Goal: Task Accomplishment & Management: Use online tool/utility

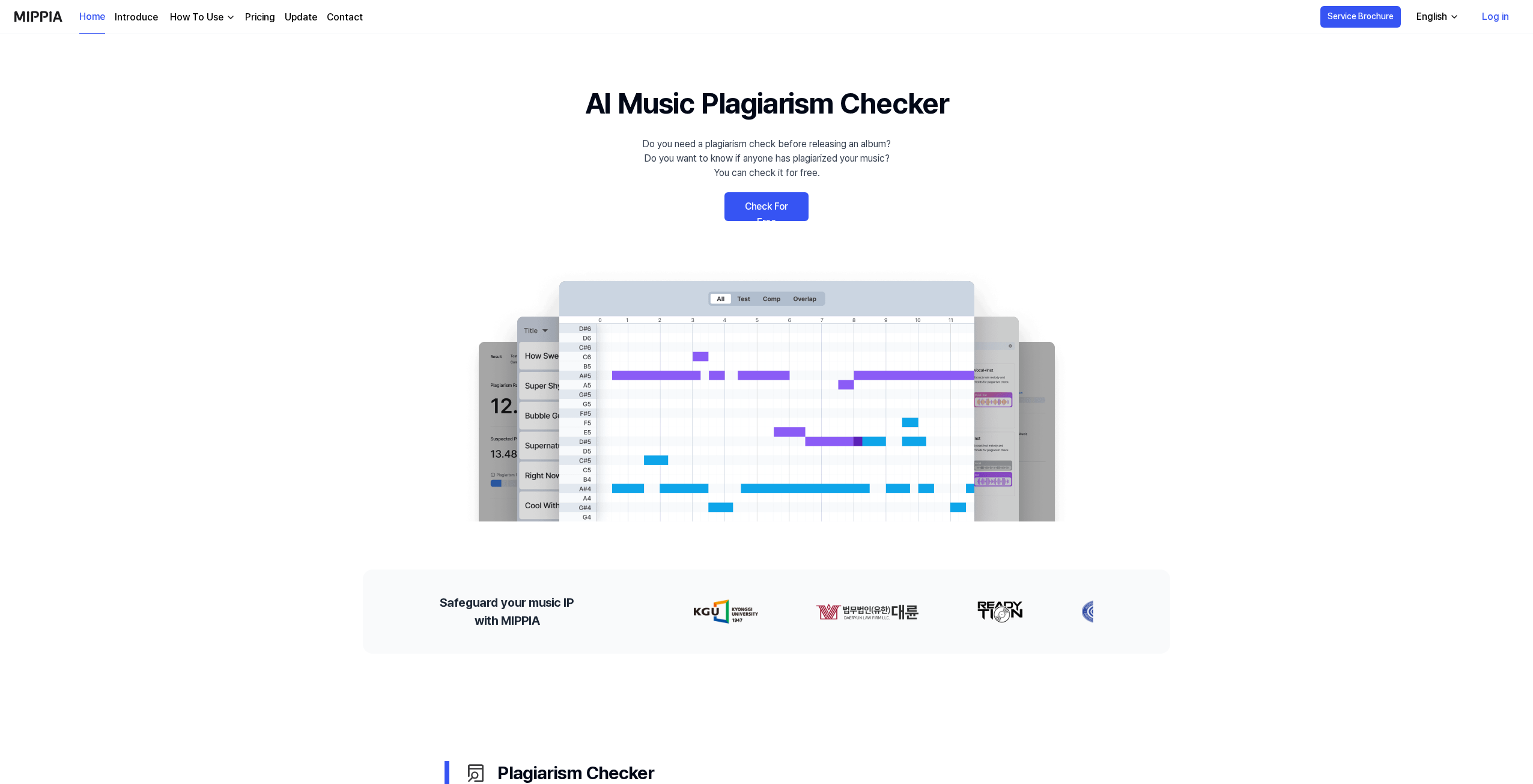
click at [751, 200] on link "Check For Free" at bounding box center [766, 207] width 84 height 29
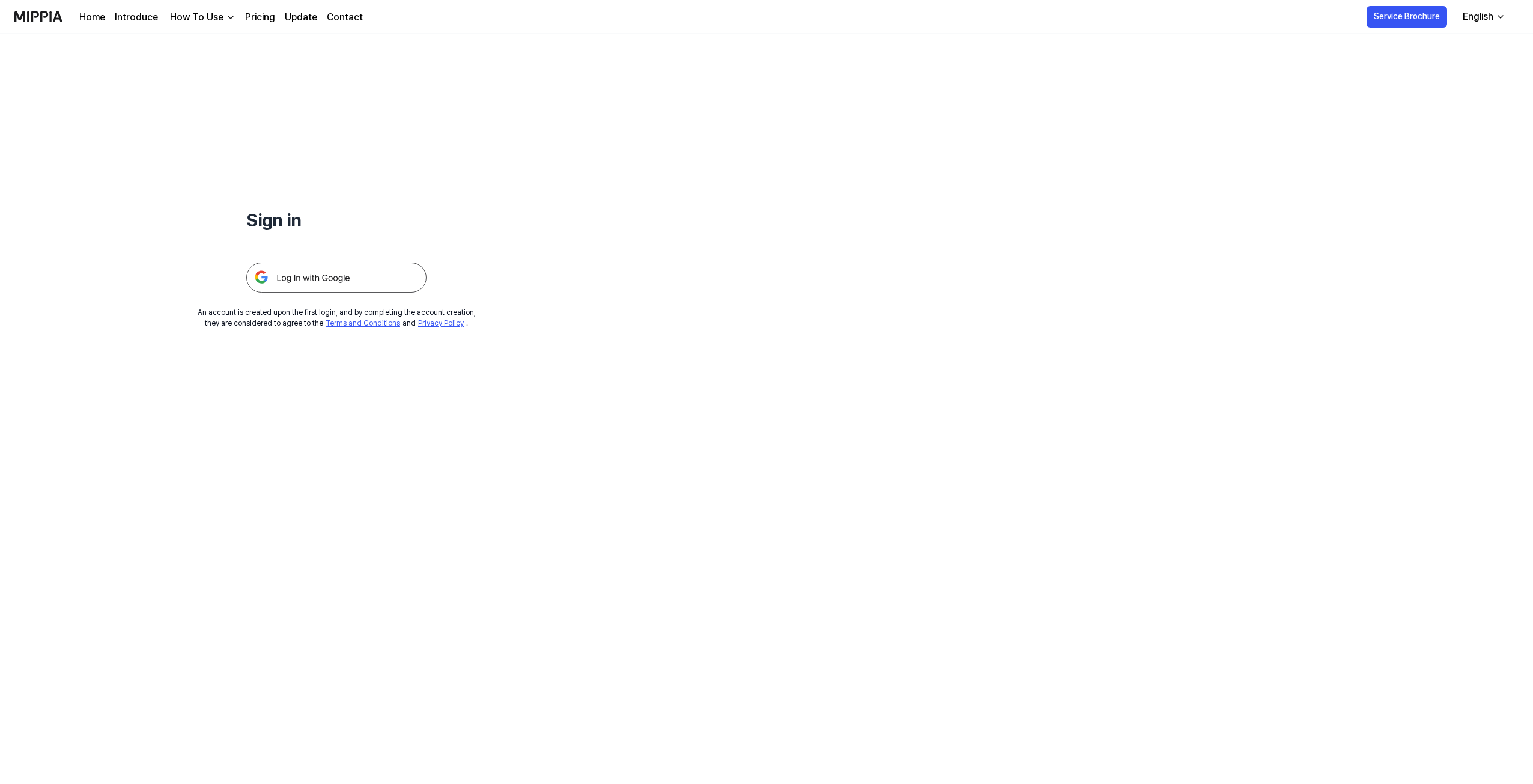
click at [293, 275] on img at bounding box center [336, 278] width 180 height 30
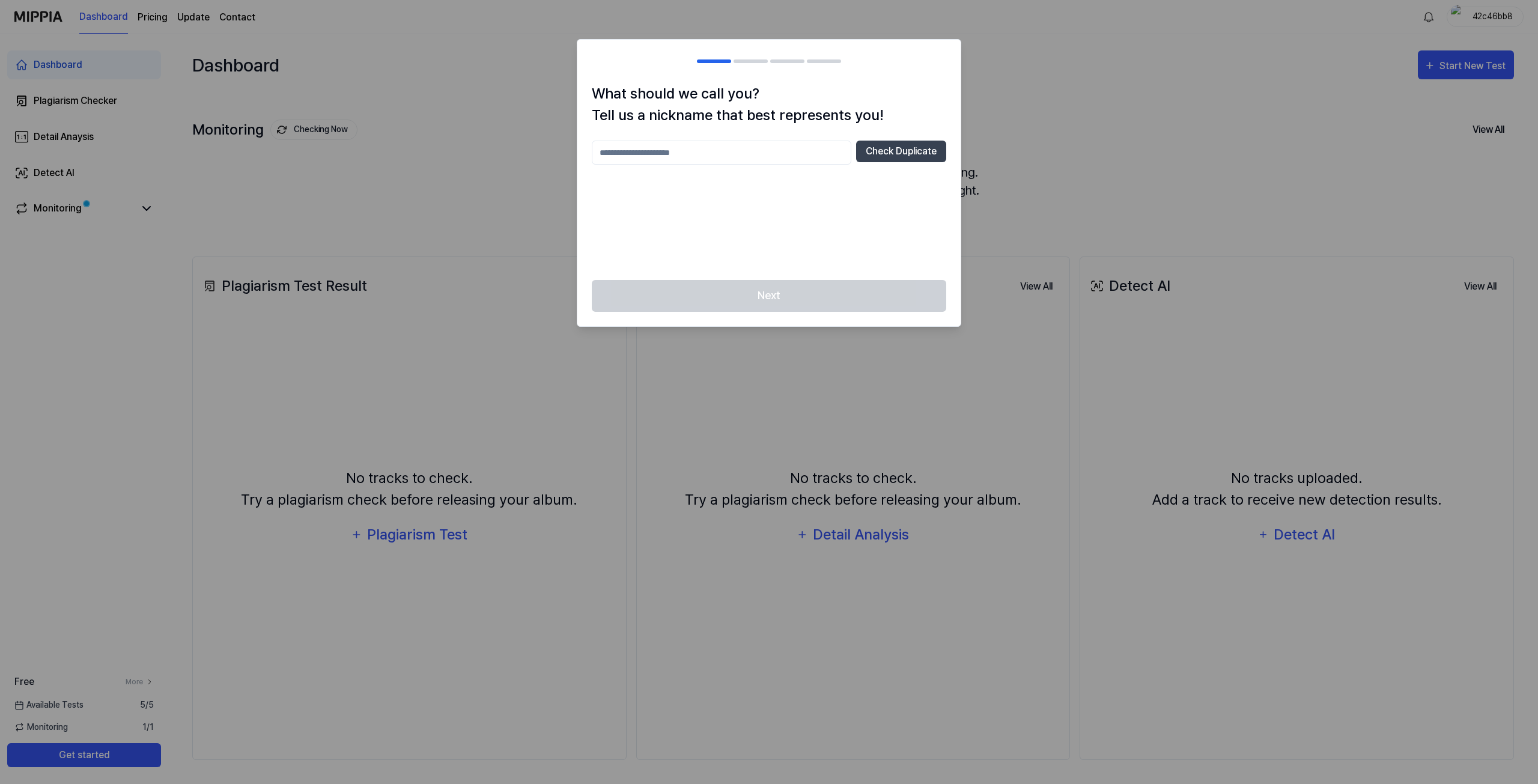
click at [789, 287] on div "Next" at bounding box center [769, 303] width 383 height 46
click at [662, 137] on div "What should we call you? Tell us a nickname that best represents you! Check Dup…" at bounding box center [769, 181] width 383 height 197
click at [663, 153] on input "text" at bounding box center [721, 152] width 259 height 24
type input "*********"
click at [890, 148] on button "Check Duplicate" at bounding box center [901, 151] width 90 height 21
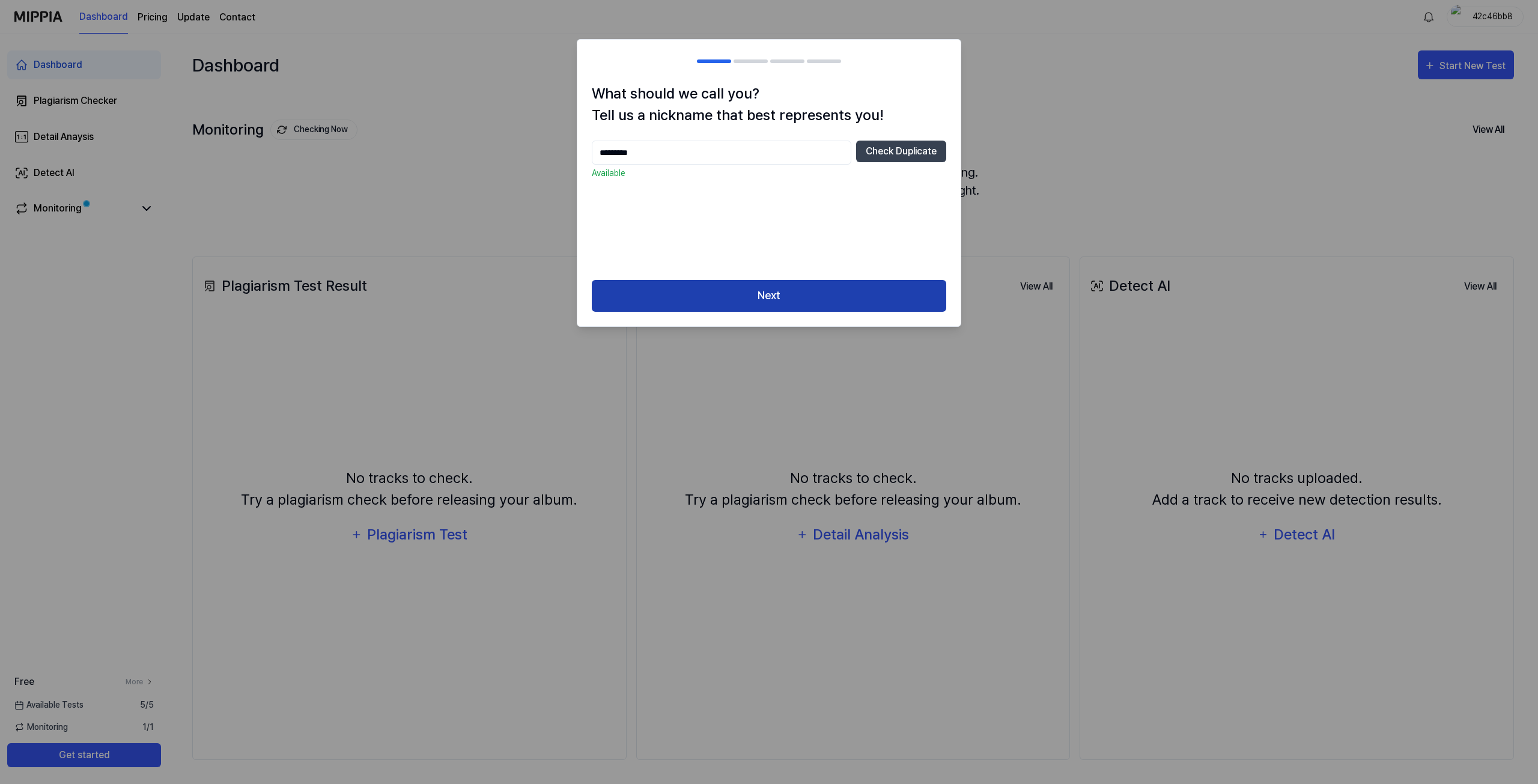
click at [790, 298] on button "Next" at bounding box center [769, 296] width 355 height 32
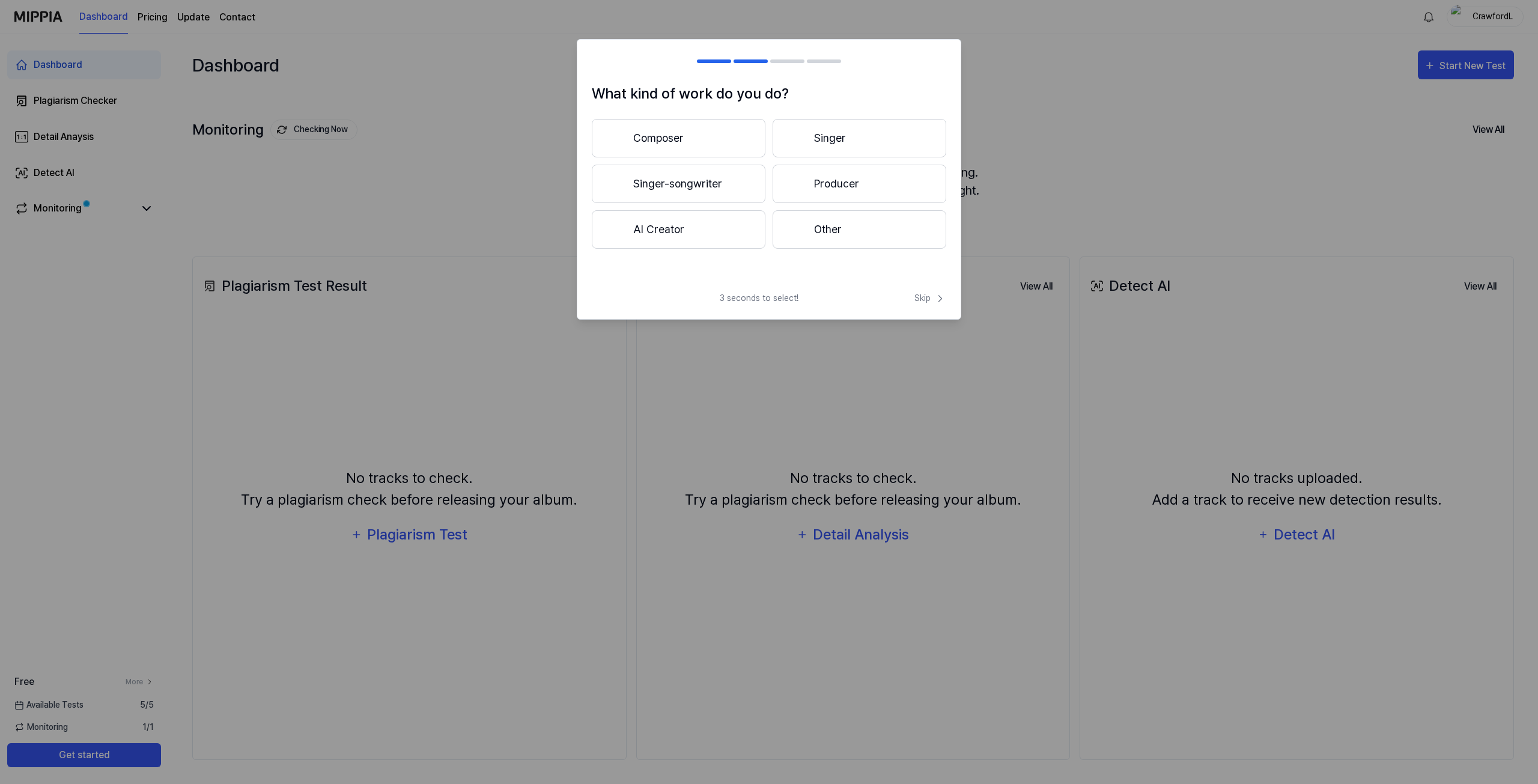
drag, startPoint x: 805, startPoint y: 274, endPoint x: 803, endPoint y: 279, distance: 5.4
click at [803, 276] on div "What kind of work do you do? Composer Singer Singer-songwriter Producer AI Crea…" at bounding box center [769, 183] width 383 height 200
click at [921, 298] on span "Skip" at bounding box center [930, 298] width 32 height 12
click at [928, 282] on span "Skip" at bounding box center [929, 284] width 34 height 14
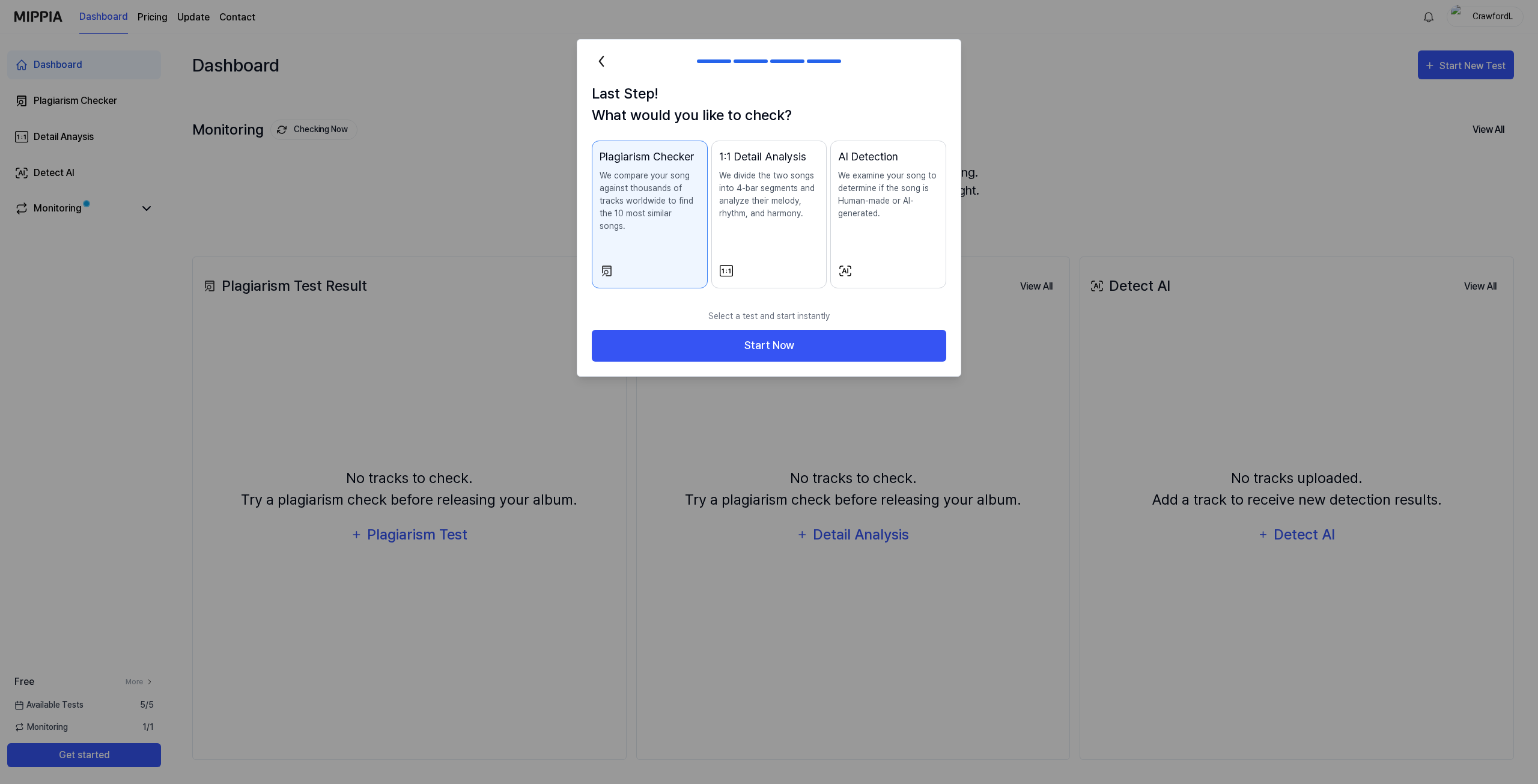
click at [887, 233] on div "AI Detection We examine your song to determine if the song is Human-made or AI-…" at bounding box center [888, 196] width 101 height 95
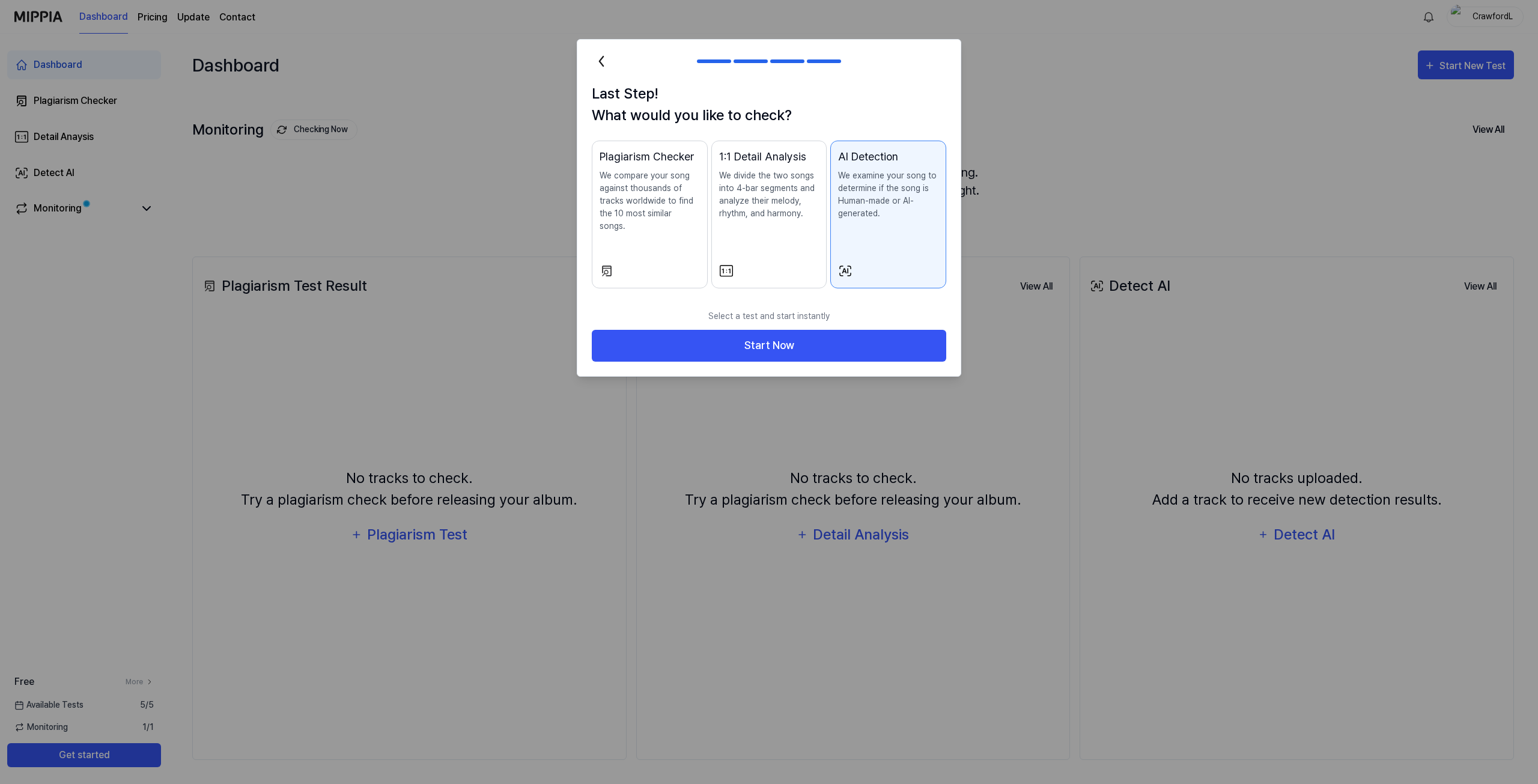
click at [742, 224] on div "1:1 Detail Analysis We divide the two songs into 4-bar segments and analyze the…" at bounding box center [769, 196] width 101 height 95
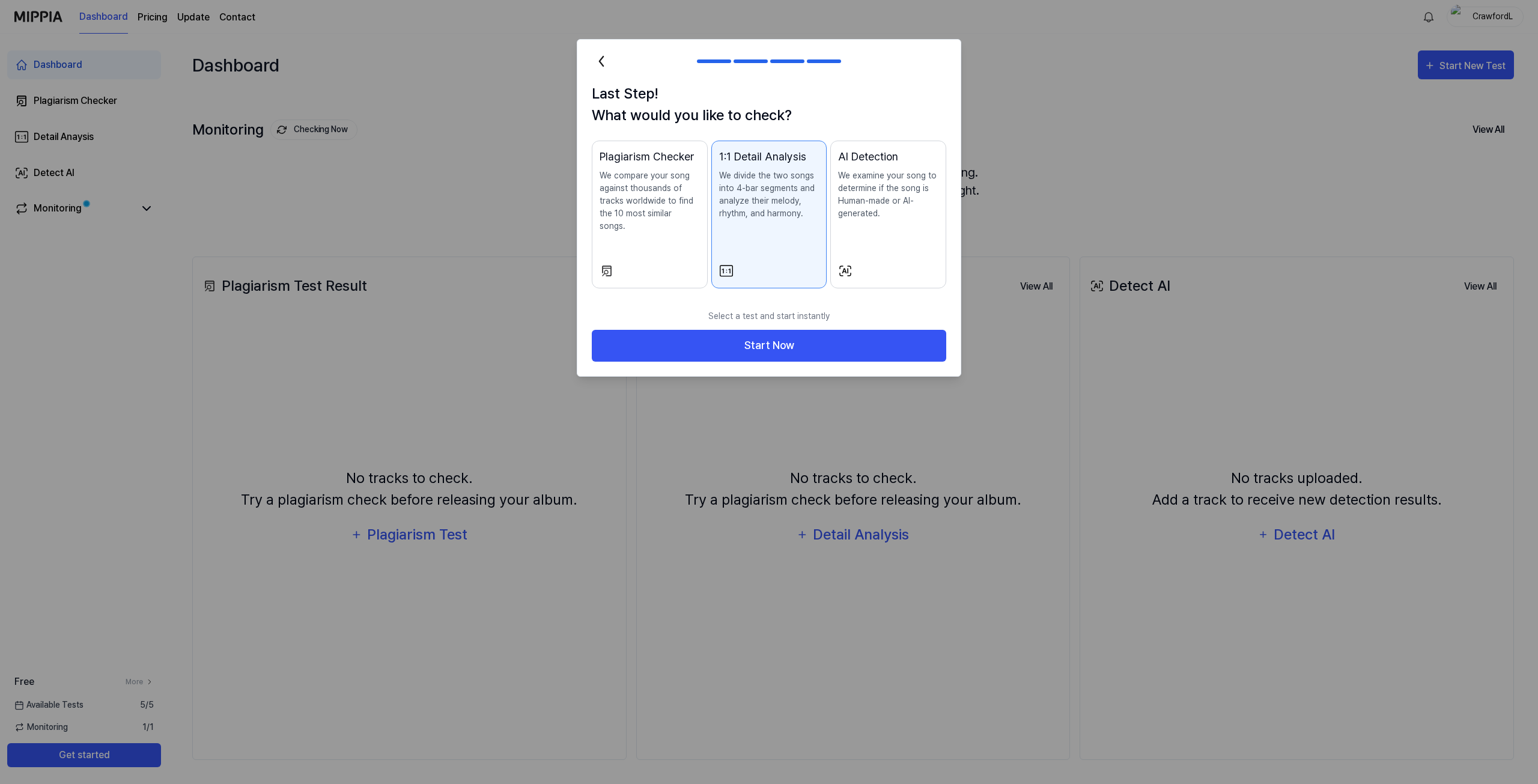
click at [677, 235] on div "Plagiarism Checker We compare your song against thousands of tracks worldwide t…" at bounding box center [650, 202] width 101 height 108
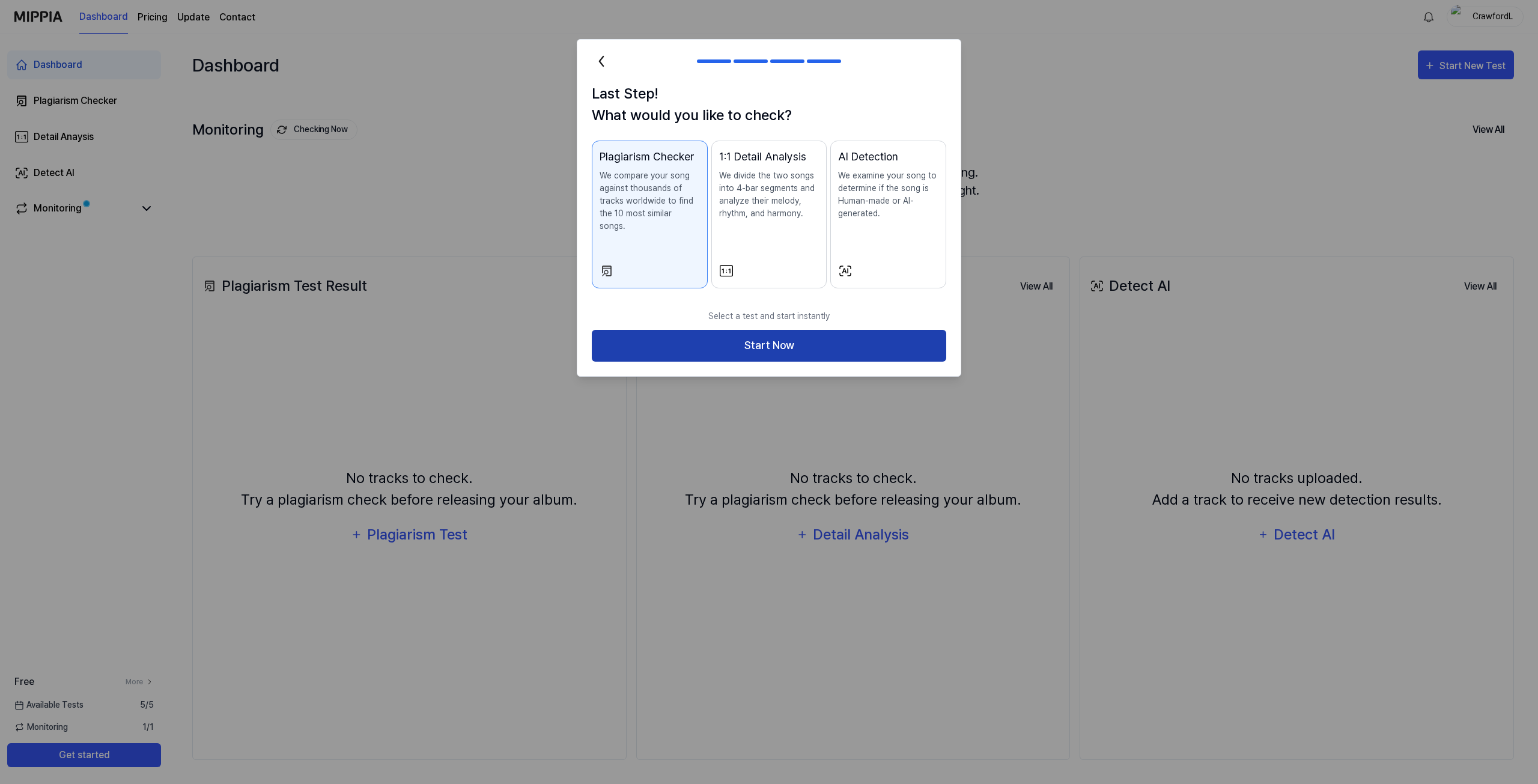
click at [691, 337] on button "Start Now" at bounding box center [769, 346] width 355 height 32
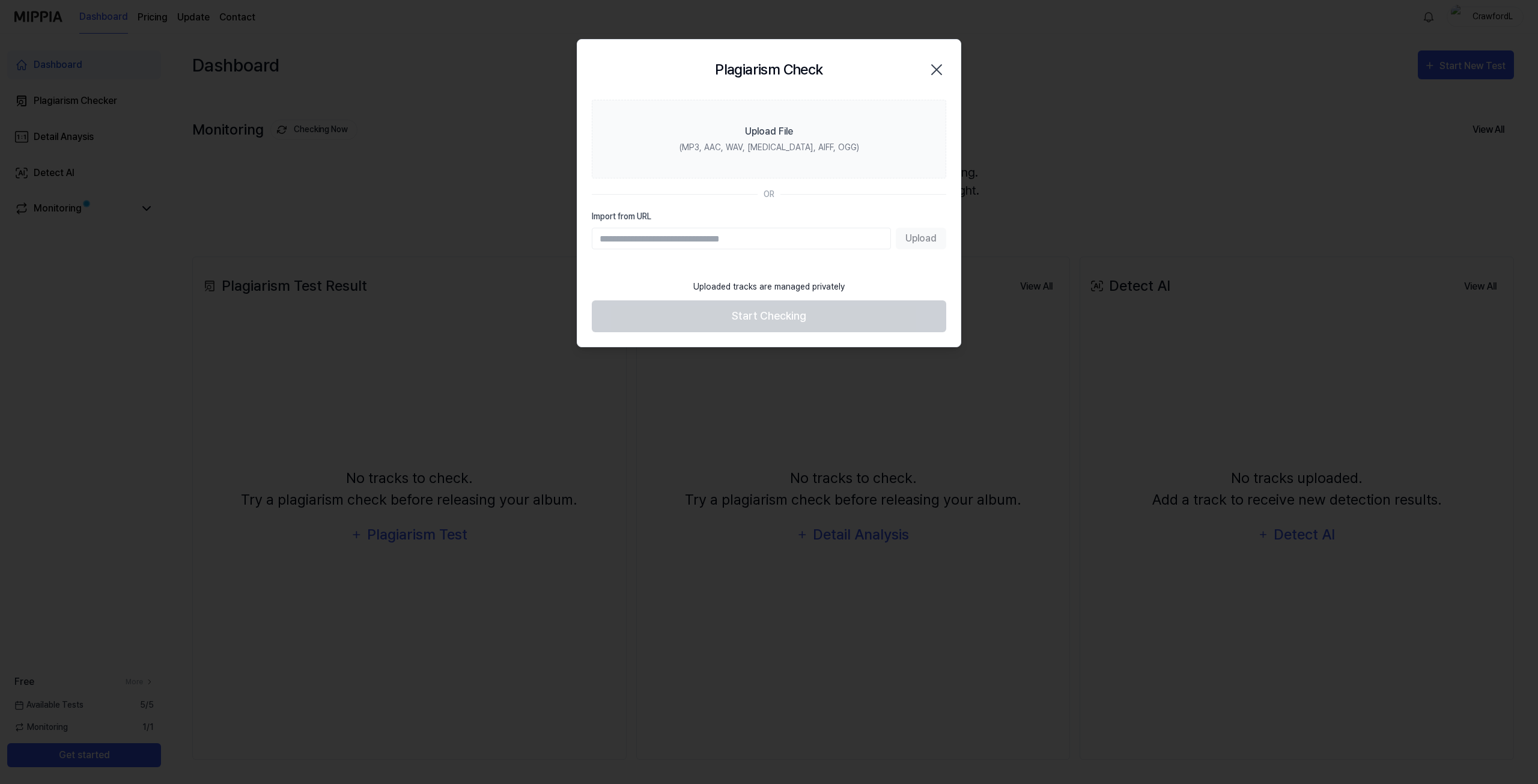
click at [691, 237] on input "Import from URL" at bounding box center [741, 239] width 299 height 21
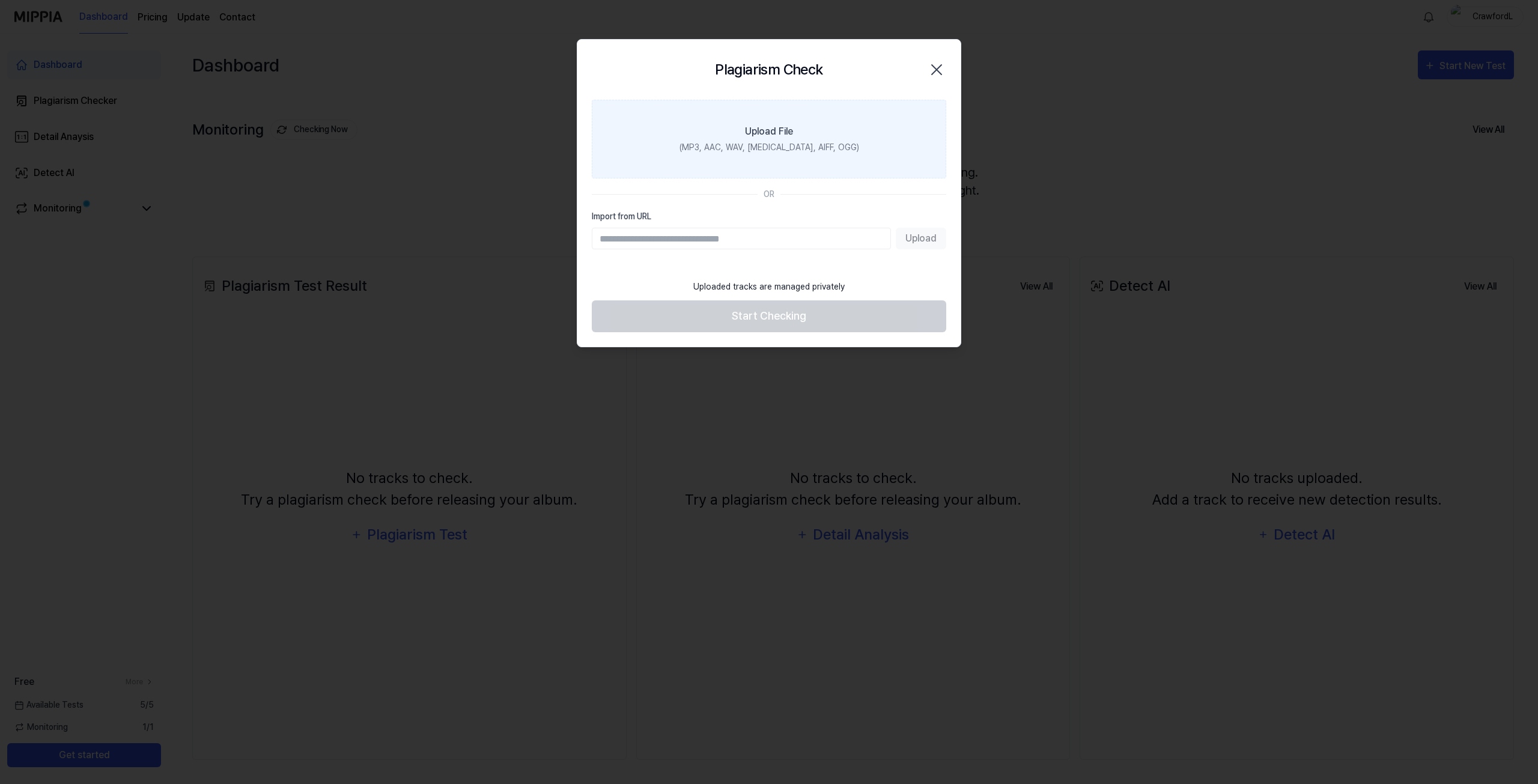
click at [760, 128] on div "Upload File" at bounding box center [769, 132] width 48 height 14
click at [0, 0] on input "Upload File (MP3, AAC, WAV, FLAC, AIFF, OGG)" at bounding box center [0, 0] width 0 height 0
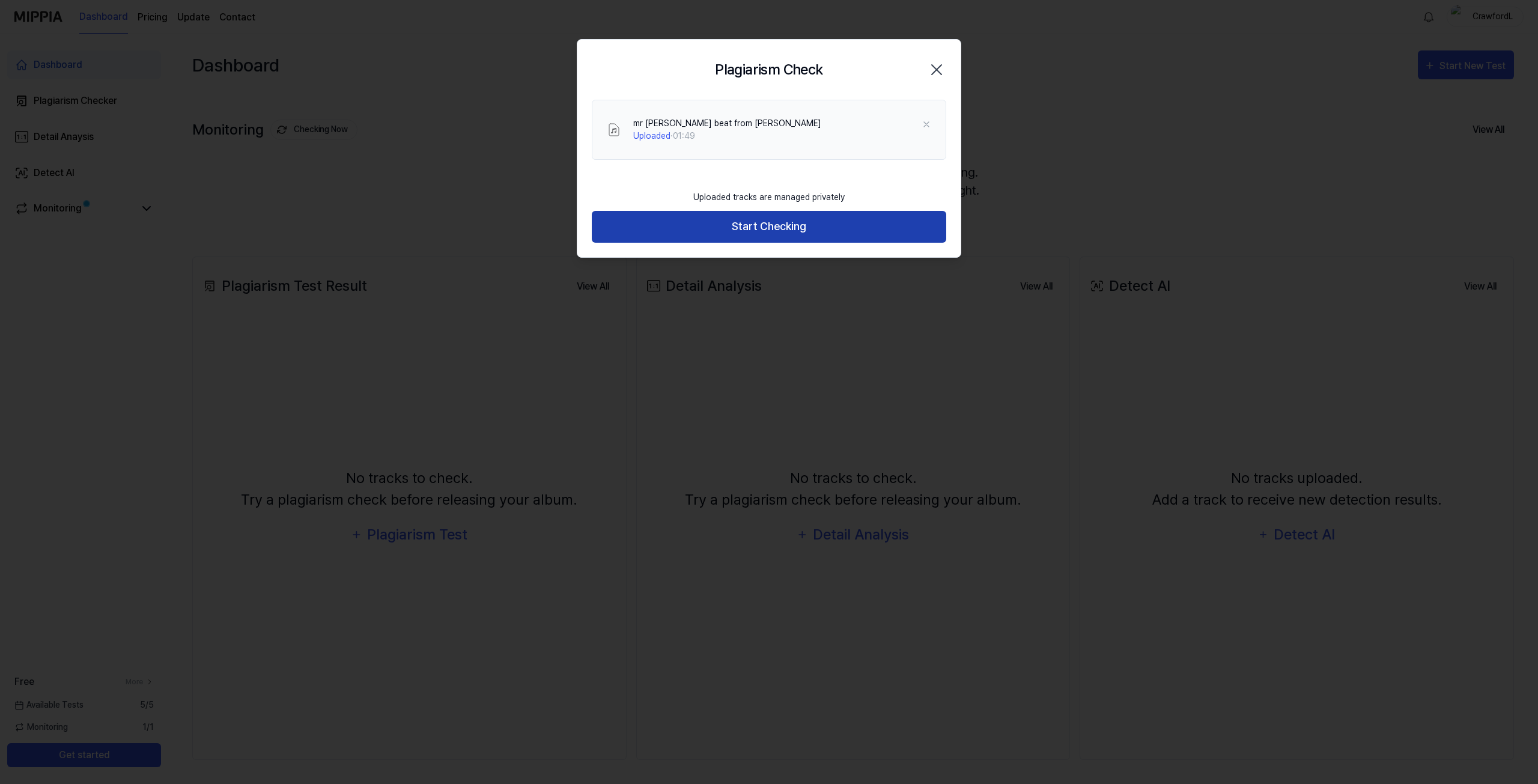
click at [767, 224] on button "Start Checking" at bounding box center [769, 227] width 355 height 32
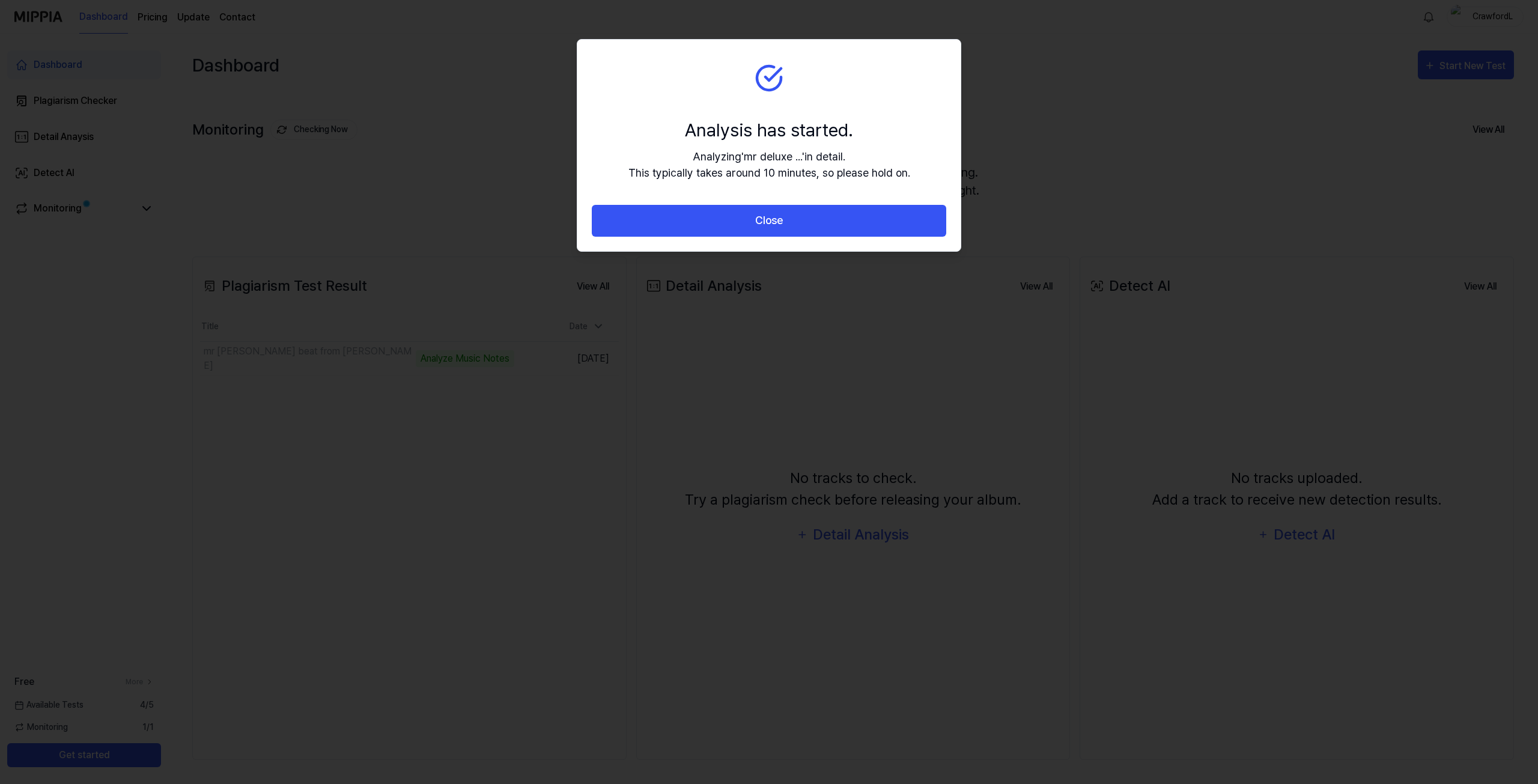
click at [891, 123] on div "Analysis has started." at bounding box center [769, 130] width 282 height 27
click at [834, 217] on button "Close" at bounding box center [769, 221] width 355 height 32
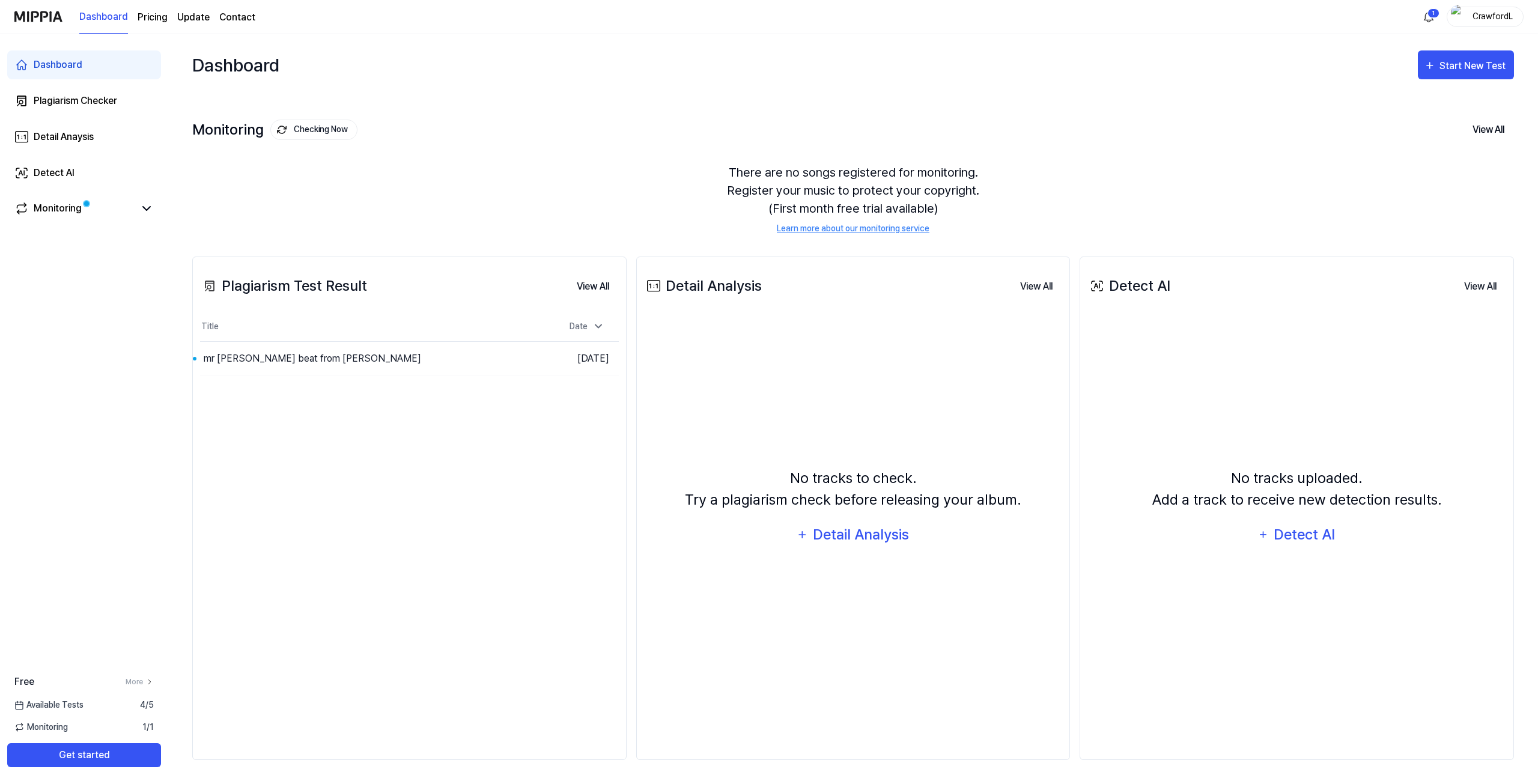
drag, startPoint x: 455, startPoint y: 375, endPoint x: 854, endPoint y: 308, distance: 404.6
click at [854, 308] on div "Detail Analysis View All Detail Analysis No tracks to check. Try a plagiarism c…" at bounding box center [853, 508] width 434 height 503
